Goal: Task Accomplishment & Management: Use online tool/utility

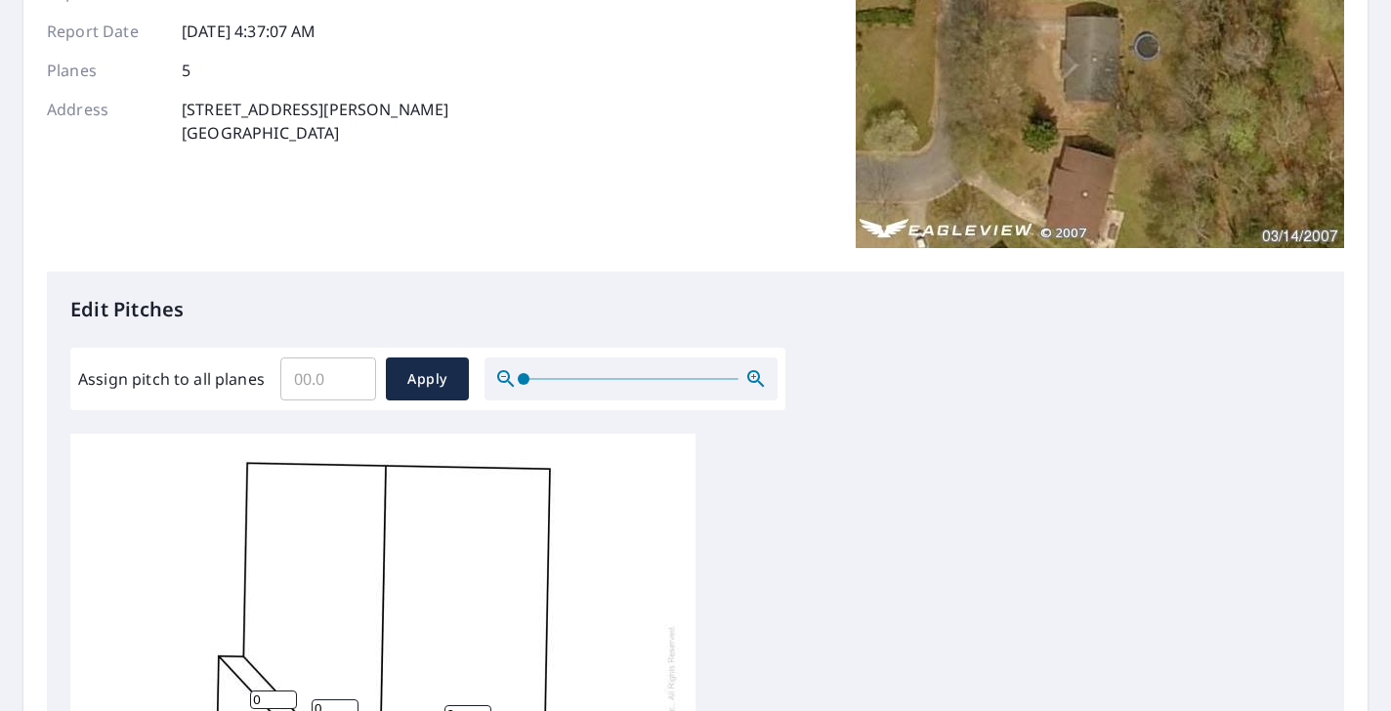
scroll to position [5, 0]
click at [314, 374] on input "Assign pitch to all planes" at bounding box center [328, 379] width 96 height 55
type input "8"
click at [411, 383] on span "Apply" at bounding box center [427, 379] width 52 height 24
type input "8"
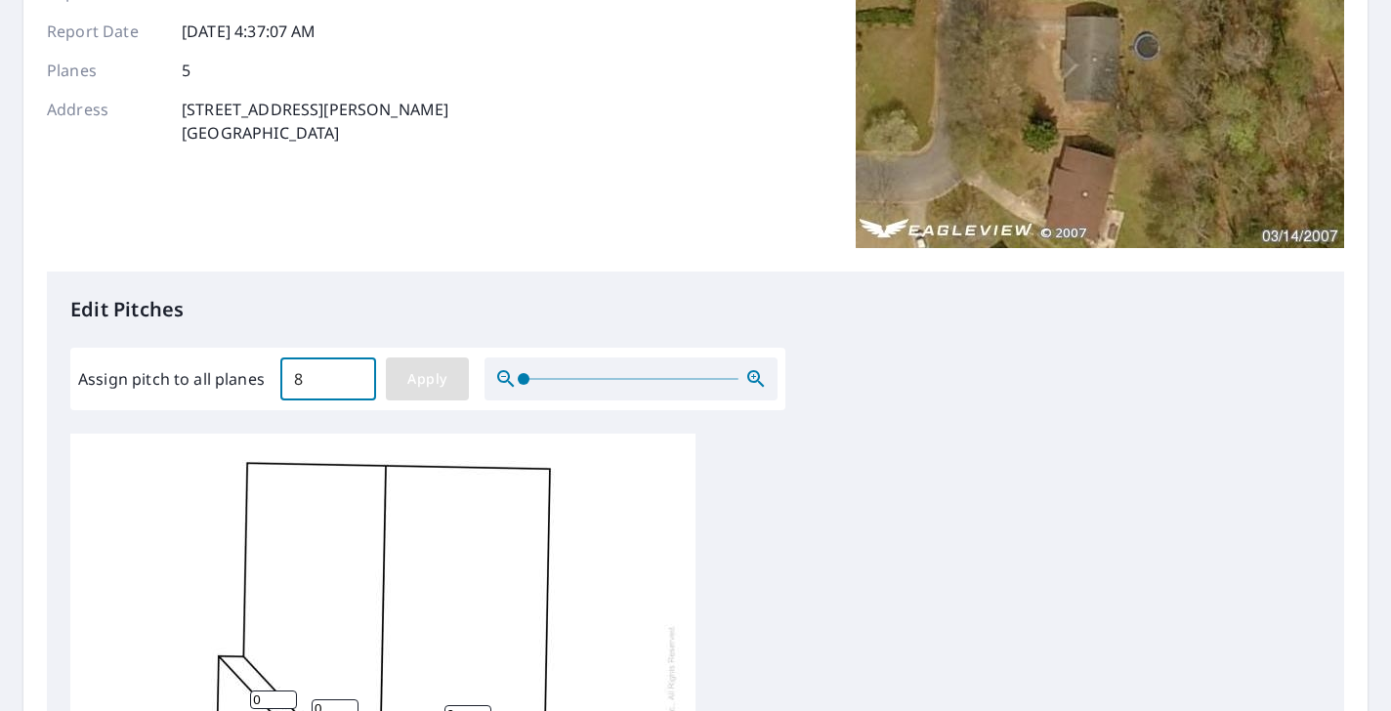
type input "8"
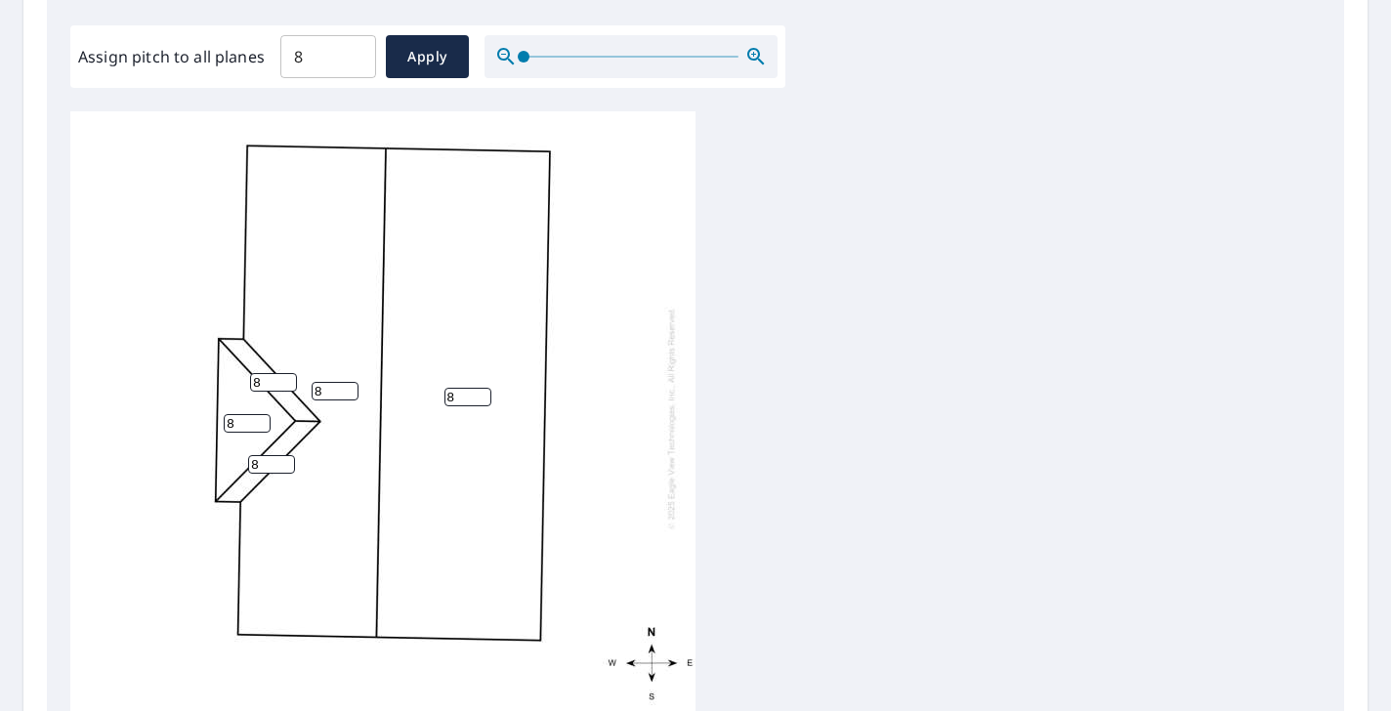
scroll to position [0, 0]
click at [322, 63] on input "8" at bounding box center [328, 56] width 96 height 55
type input "10"
click at [409, 51] on span "Apply" at bounding box center [427, 57] width 52 height 24
type input "10"
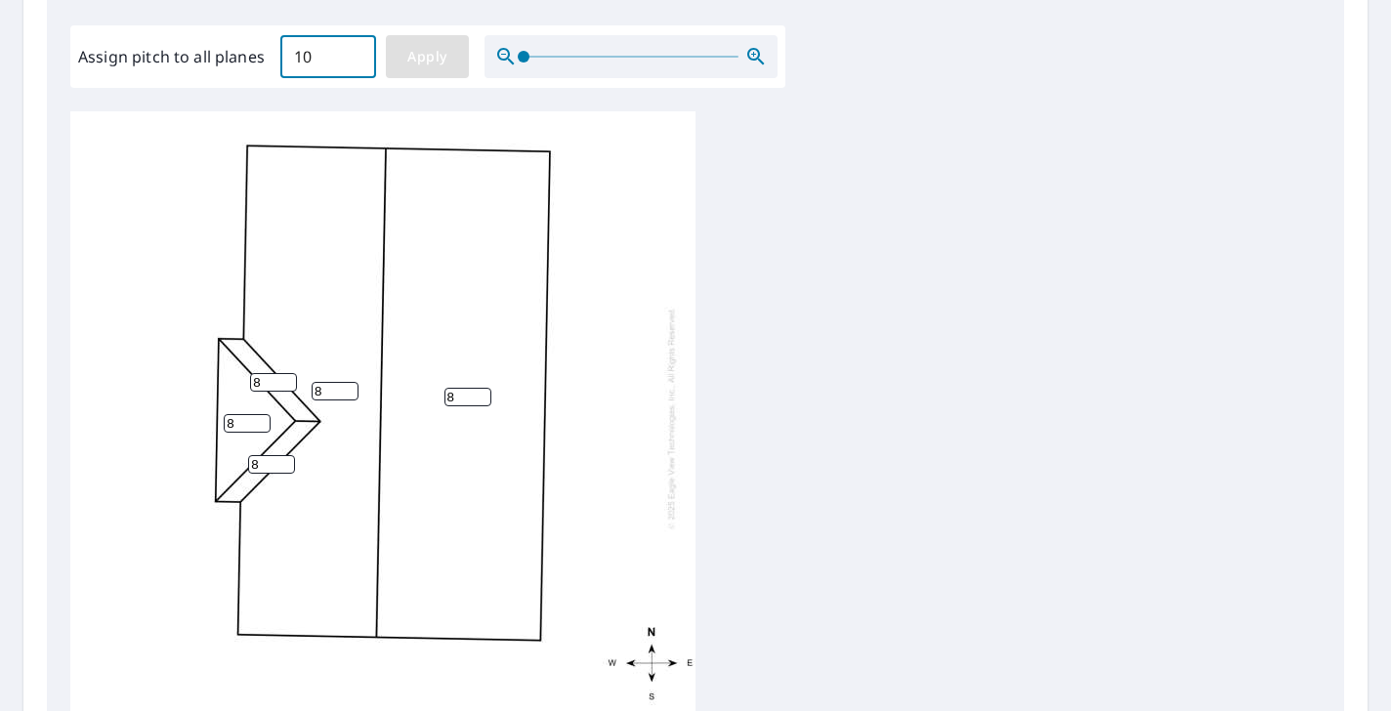
type input "10"
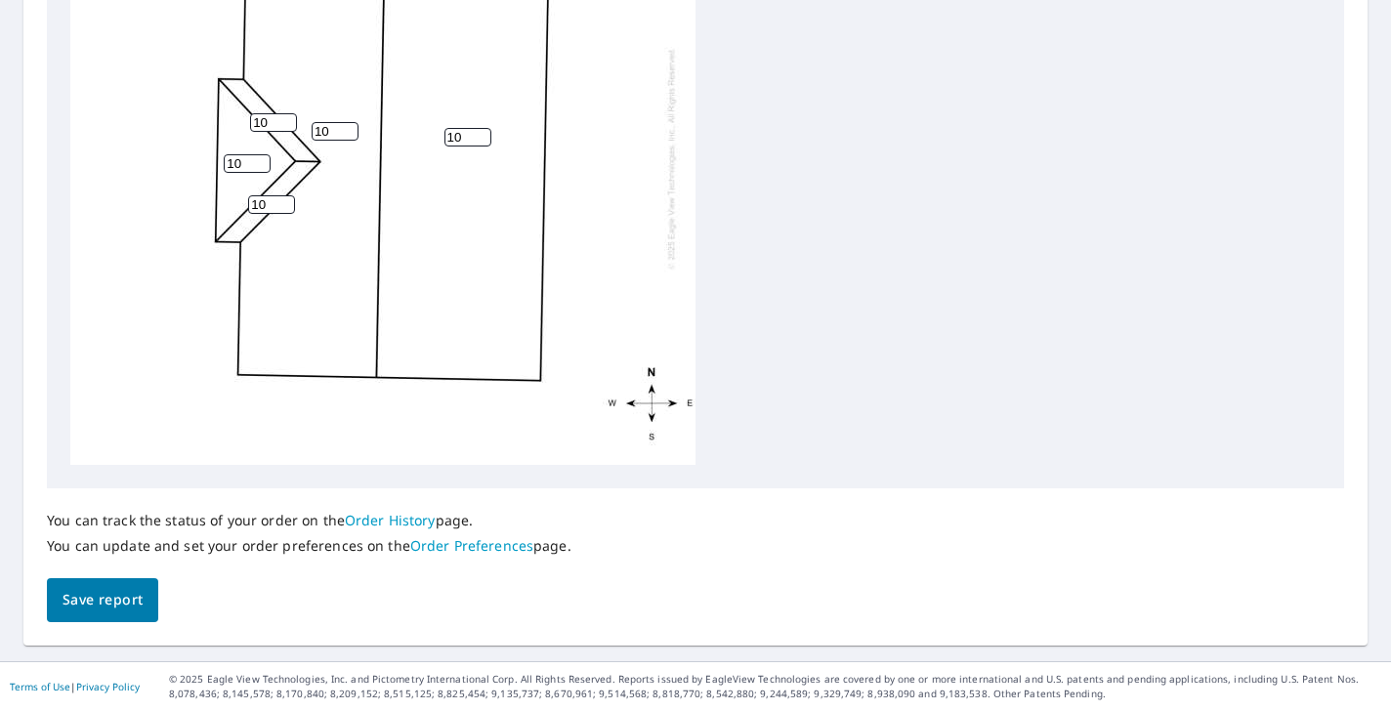
scroll to position [834, 0]
click at [134, 594] on span "Save report" at bounding box center [103, 601] width 80 height 24
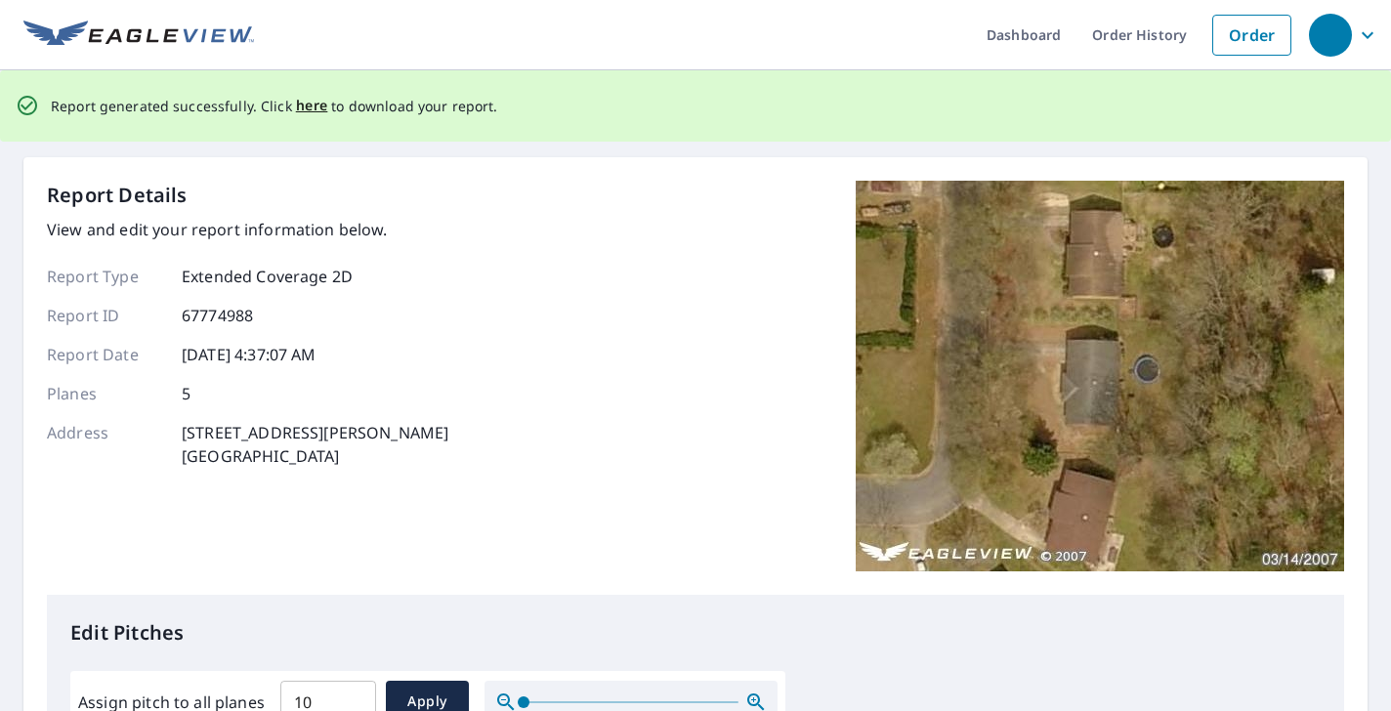
scroll to position [0, 0]
click at [310, 104] on span "here" at bounding box center [312, 107] width 32 height 24
